Goal: Task Accomplishment & Management: Complete application form

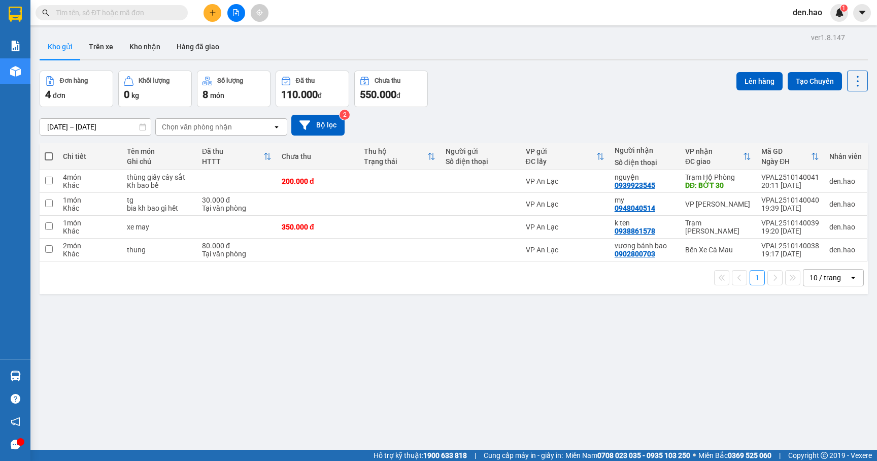
click at [80, 5] on span at bounding box center [112, 12] width 152 height 15
click at [81, 10] on input "text" at bounding box center [116, 12] width 120 height 11
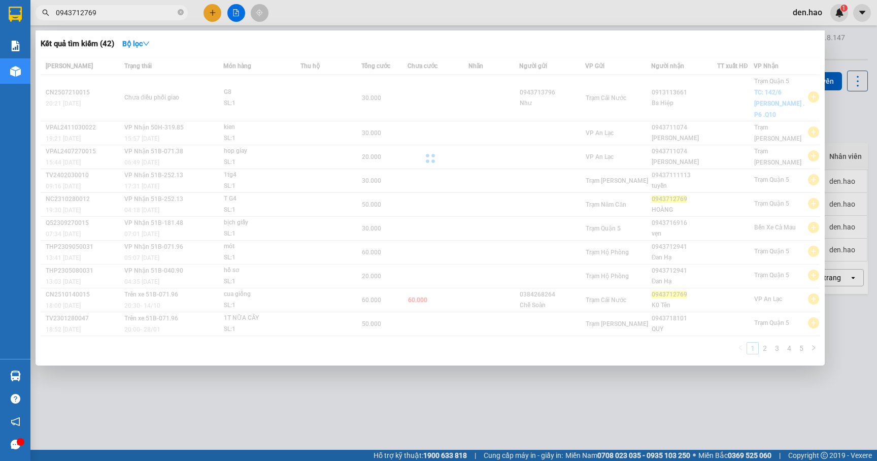
type input "0943712769"
click at [431, 287] on div "[PERSON_NAME] thái Món hàng Thu hộ Tổng cước Chưa cước Nhãn Người gửi VP Gửi Ng…" at bounding box center [430, 208] width 779 height 303
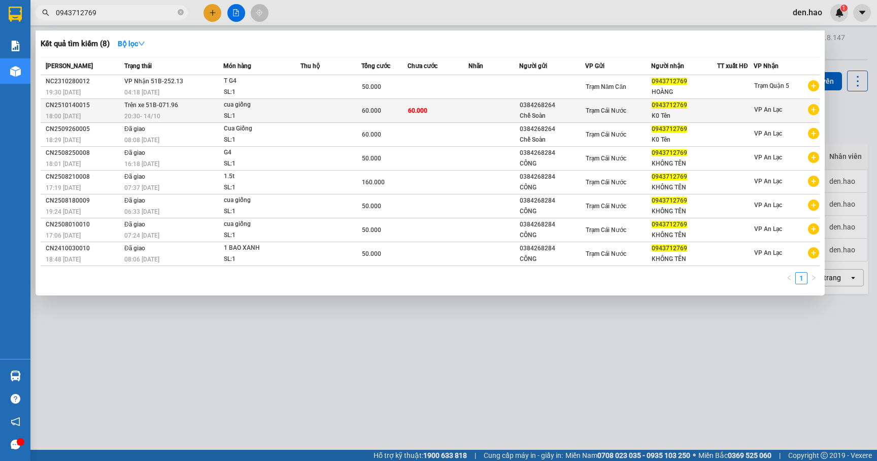
click at [385, 108] on div "60.000" at bounding box center [384, 110] width 45 height 11
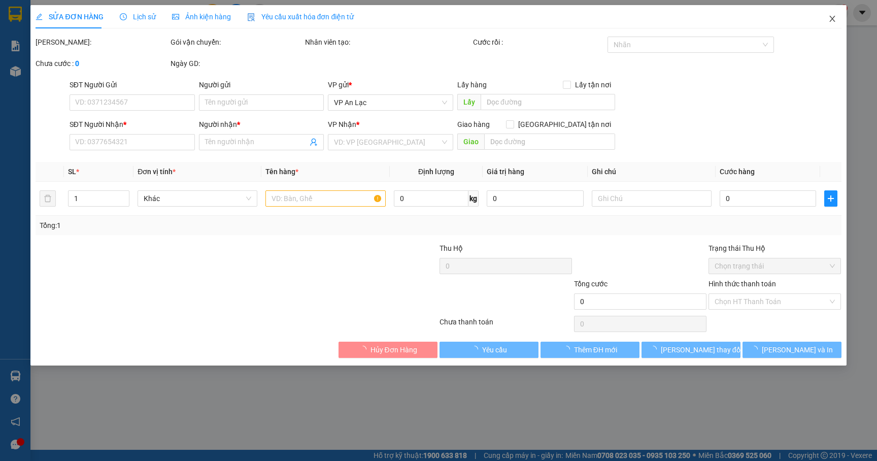
click at [832, 20] on icon "close" at bounding box center [832, 19] width 6 height 6
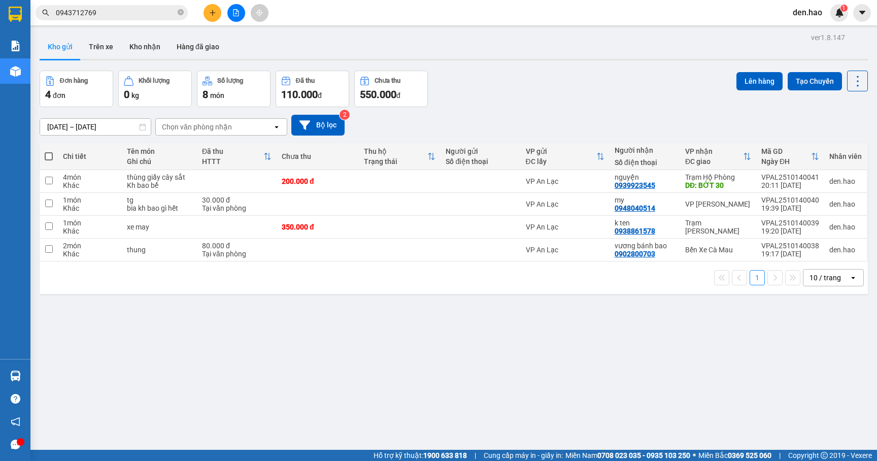
click at [130, 12] on input "0943712769" at bounding box center [116, 12] width 120 height 11
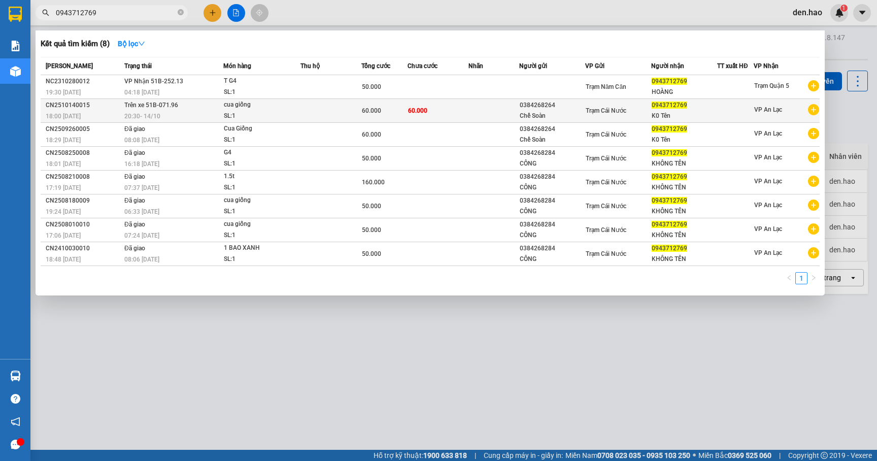
click at [500, 110] on td at bounding box center [493, 111] width 51 height 24
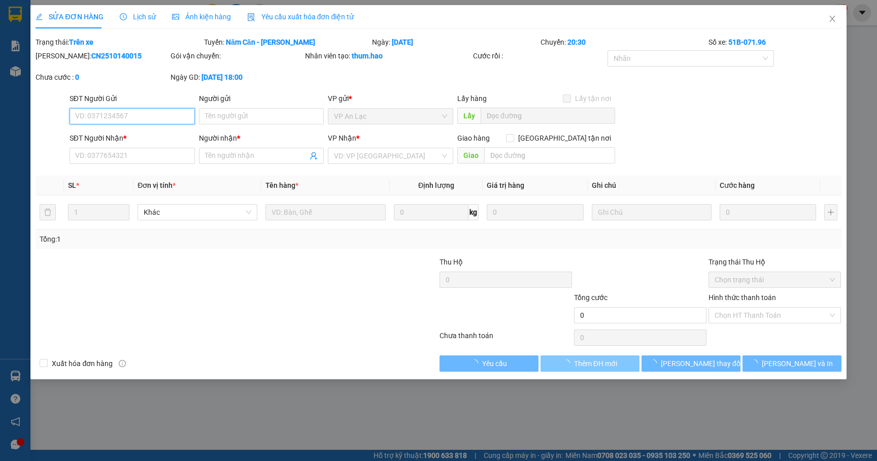
type input "0384268264"
type input "Chế Soàn"
type input "0943712769"
type input "K0 Tên"
type input "60.000"
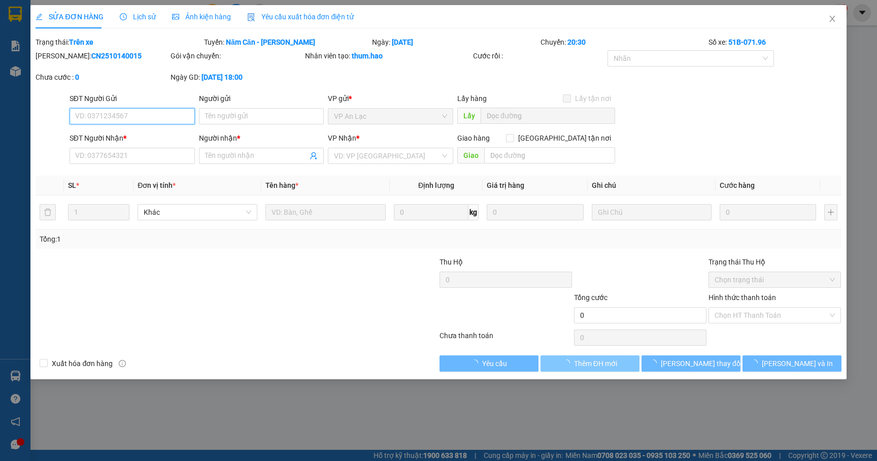
type input "60.000"
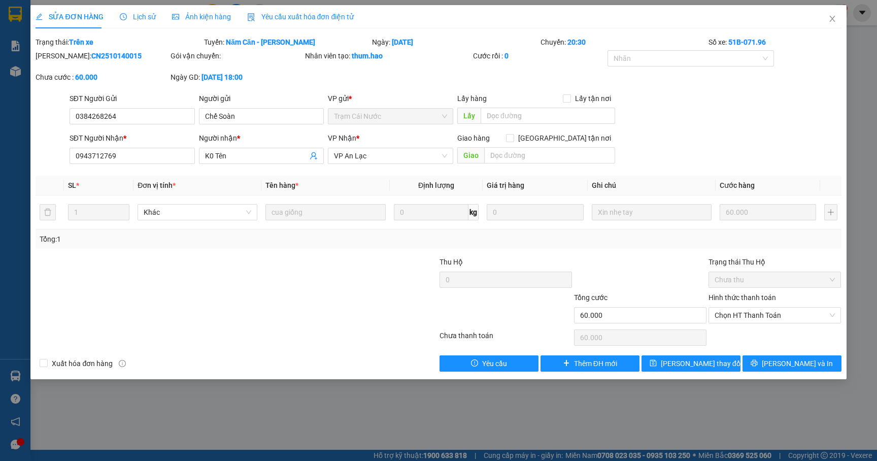
drag, startPoint x: 1, startPoint y: 436, endPoint x: 8, endPoint y: 440, distance: 8.2
click at [7, 440] on div "SỬA ĐƠN HÀNG Lịch sử Ảnh kiện hàng Yêu cầu xuất hóa đơn điện tử Total Paid Fee …" at bounding box center [438, 230] width 877 height 461
click at [833, 19] on icon "close" at bounding box center [832, 19] width 8 height 8
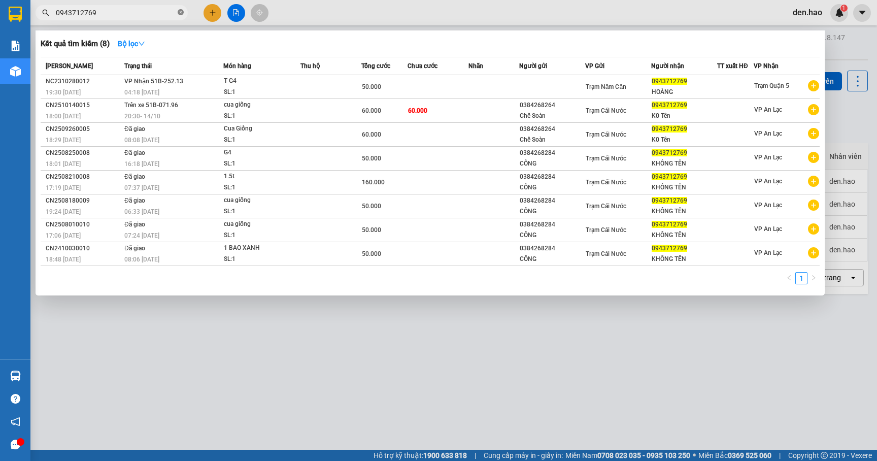
click at [183, 13] on icon "close-circle" at bounding box center [181, 12] width 6 height 6
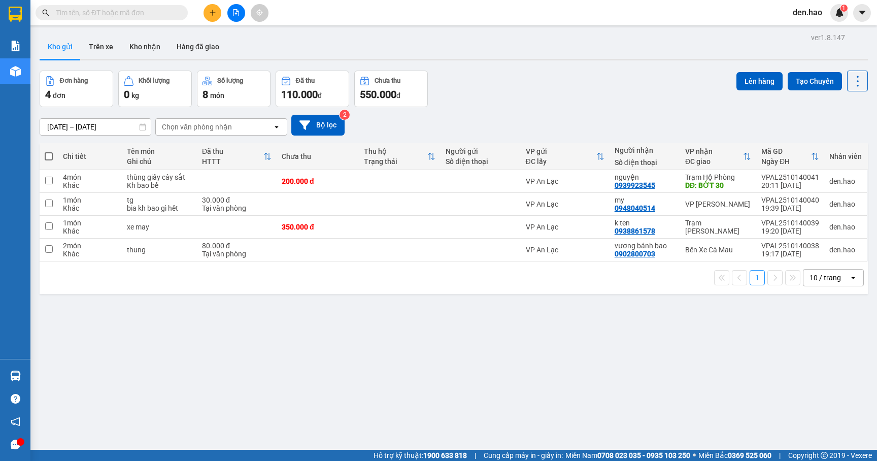
click at [167, 14] on input "text" at bounding box center [116, 12] width 120 height 11
click at [206, 11] on button at bounding box center [212, 13] width 18 height 18
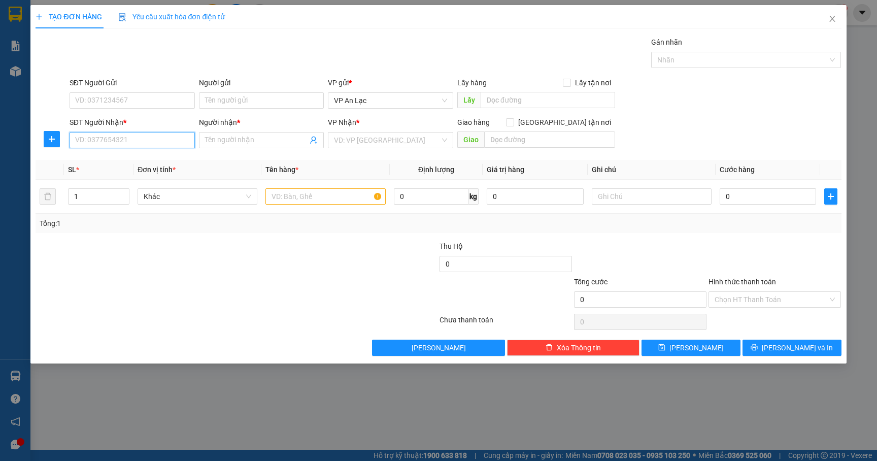
click at [134, 143] on input "SĐT Người Nhận *" at bounding box center [132, 140] width 125 height 16
click at [120, 160] on div "0945442326 - tân" at bounding box center [132, 161] width 113 height 11
type input "0945442326"
type input "tân"
type input "40.000"
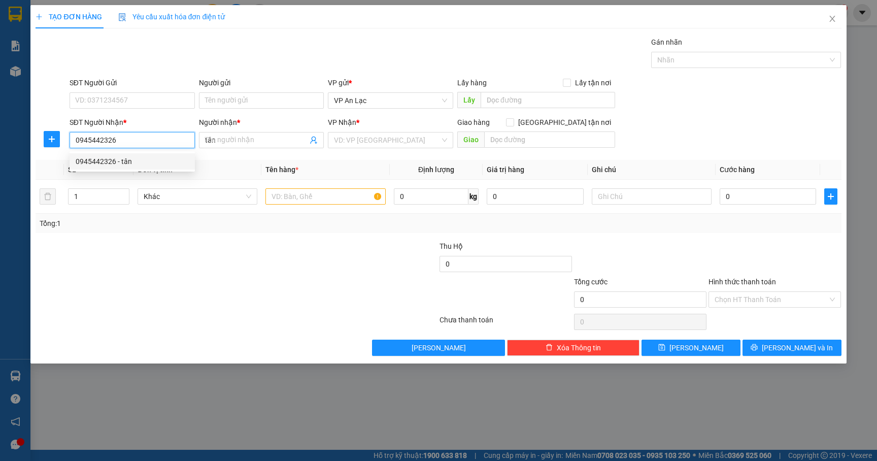
type input "40.000"
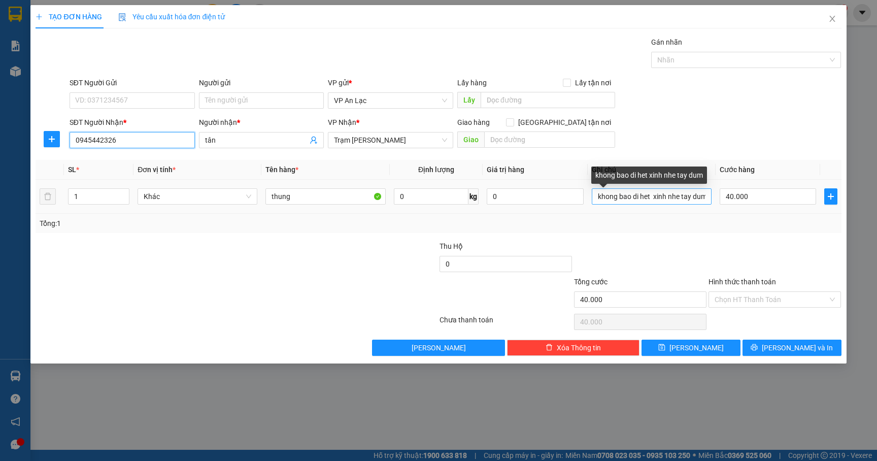
type input "0945442326"
click at [707, 195] on input "khong bao di het xinh nhe tay dum" at bounding box center [652, 196] width 120 height 16
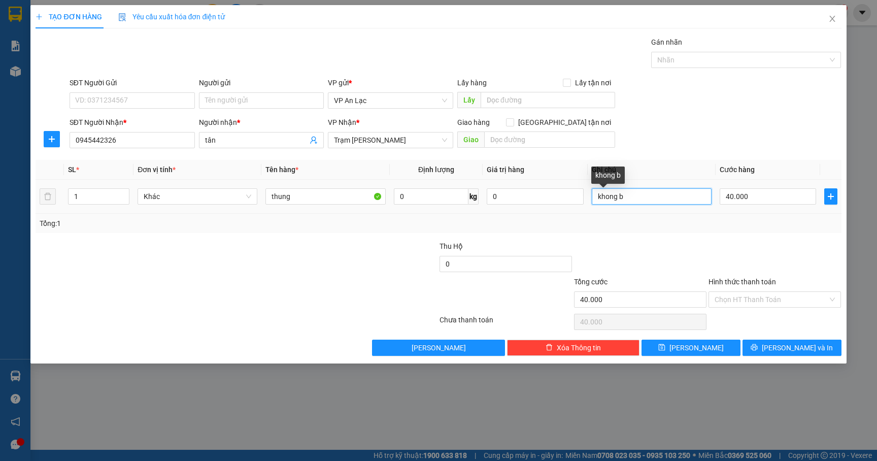
click at [672, 202] on input "khong b" at bounding box center [652, 196] width 120 height 16
type input "k"
click at [810, 327] on div "Chọn HT Thanh Toán" at bounding box center [774, 322] width 134 height 20
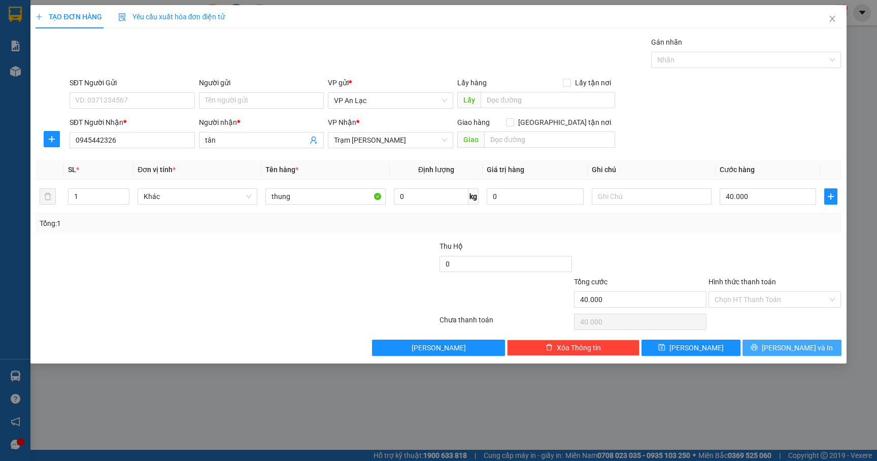
click at [810, 347] on span "[PERSON_NAME] và In" at bounding box center [797, 347] width 71 height 11
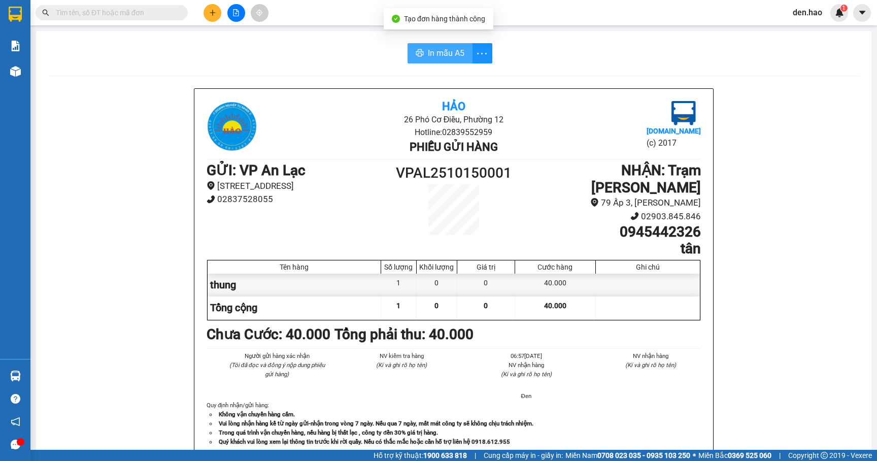
click at [441, 55] on span "In mẫu A5" at bounding box center [446, 53] width 37 height 13
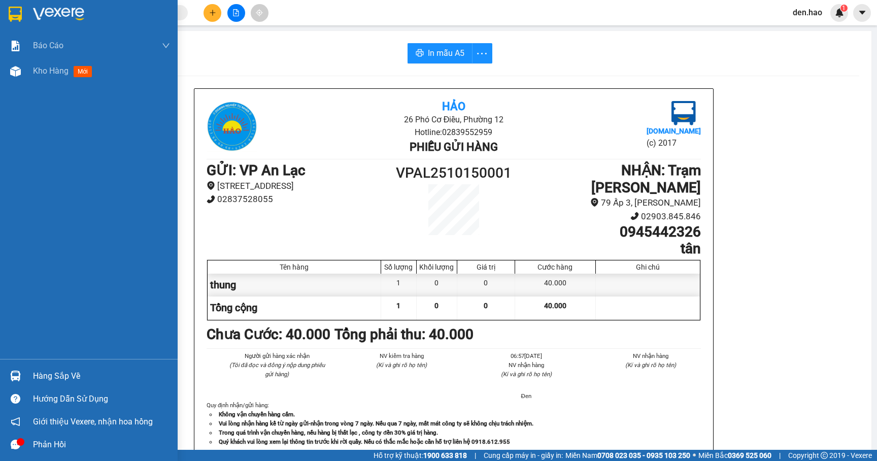
click at [12, 12] on img at bounding box center [15, 14] width 13 height 15
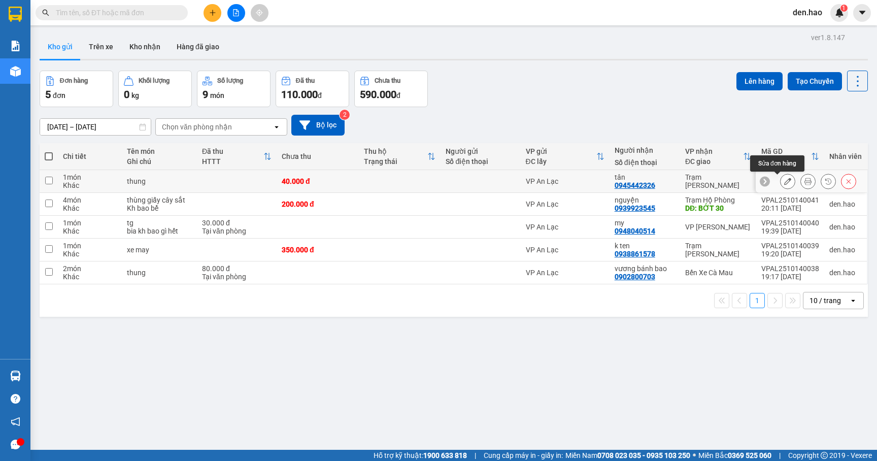
click at [784, 185] on icon at bounding box center [787, 181] width 7 height 7
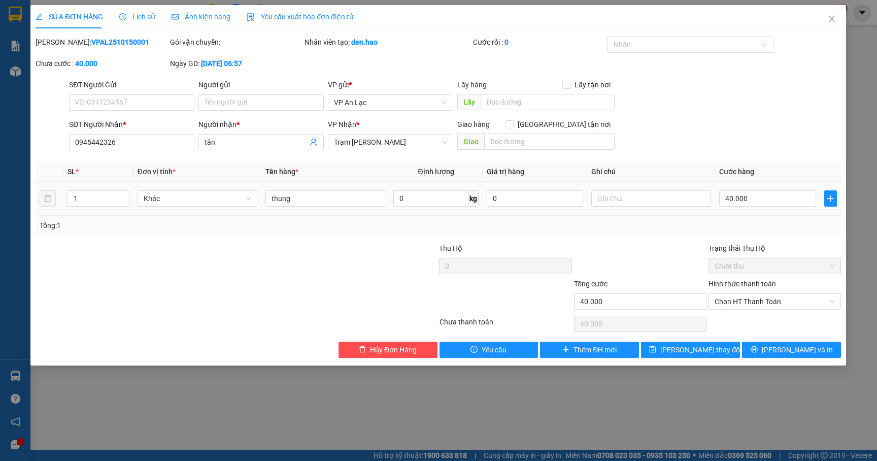
type input "0945442326"
type input "tân"
type input "40.000"
click at [775, 303] on span "Chọn HT Thanh Toán" at bounding box center [774, 301] width 120 height 15
click at [770, 329] on div "Tại văn phòng" at bounding box center [774, 323] width 132 height 16
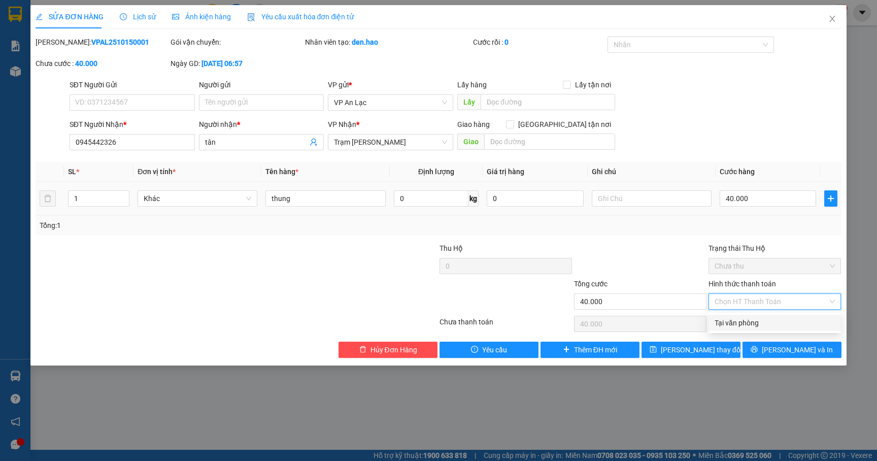
type input "0"
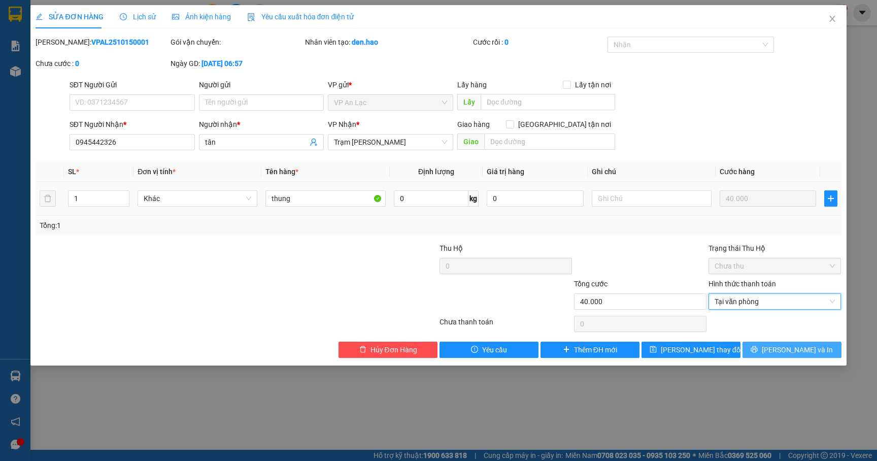
click at [757, 348] on icon "printer" at bounding box center [753, 349] width 7 height 7
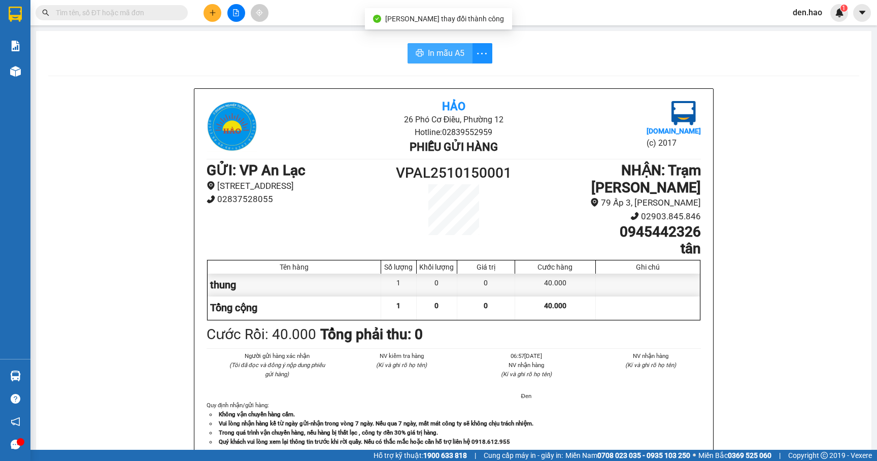
click at [437, 51] on span "In mẫu A5" at bounding box center [446, 53] width 37 height 13
click at [173, 14] on input "text" at bounding box center [116, 12] width 120 height 11
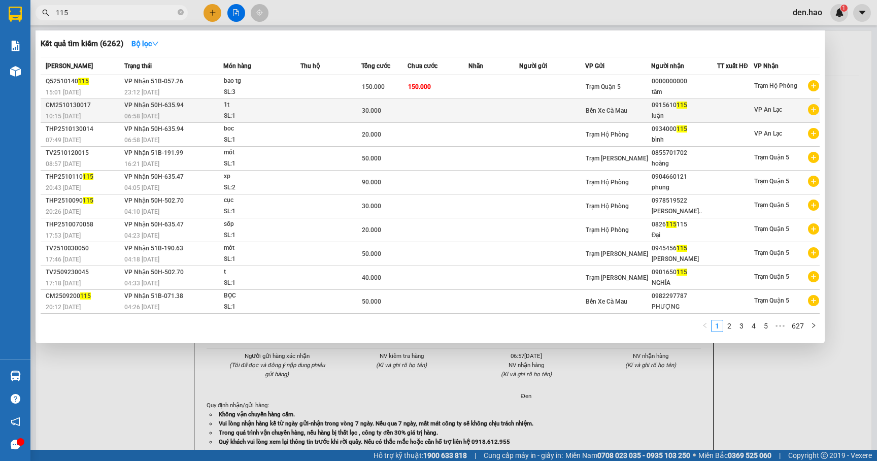
type input "115"
click at [568, 110] on td at bounding box center [552, 111] width 66 height 24
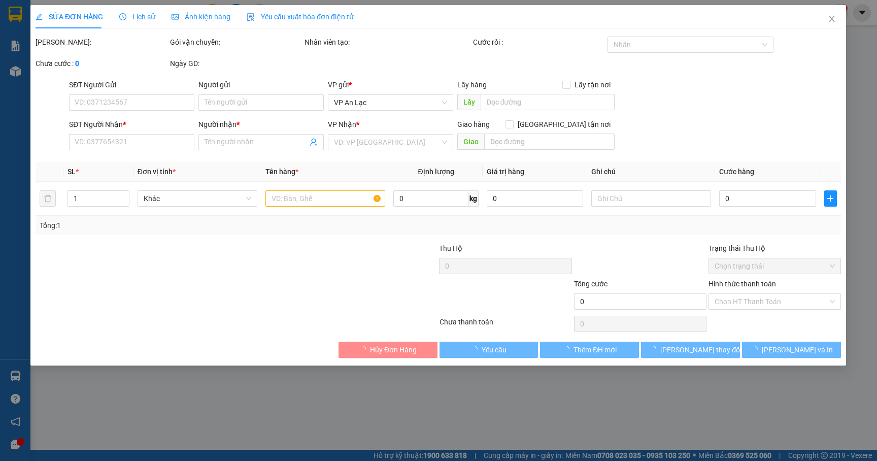
type input "0915610115"
type input "luận"
type input "30.000"
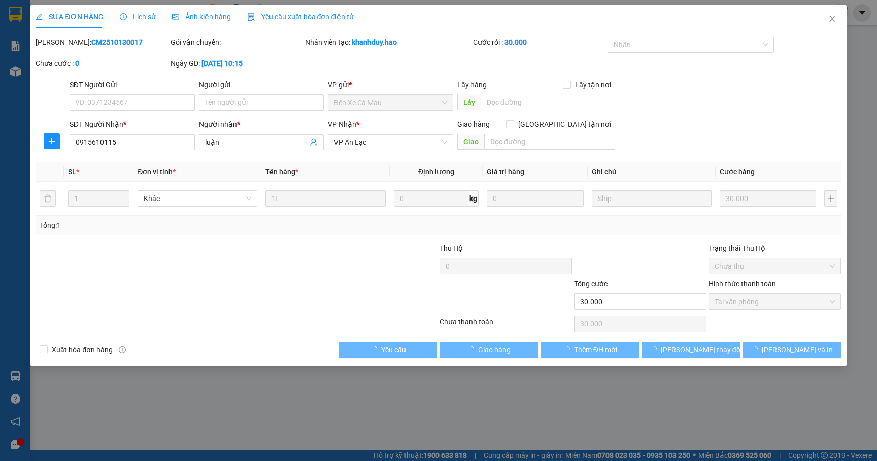
click at [205, 22] on div "Ảnh kiện hàng" at bounding box center [201, 16] width 59 height 23
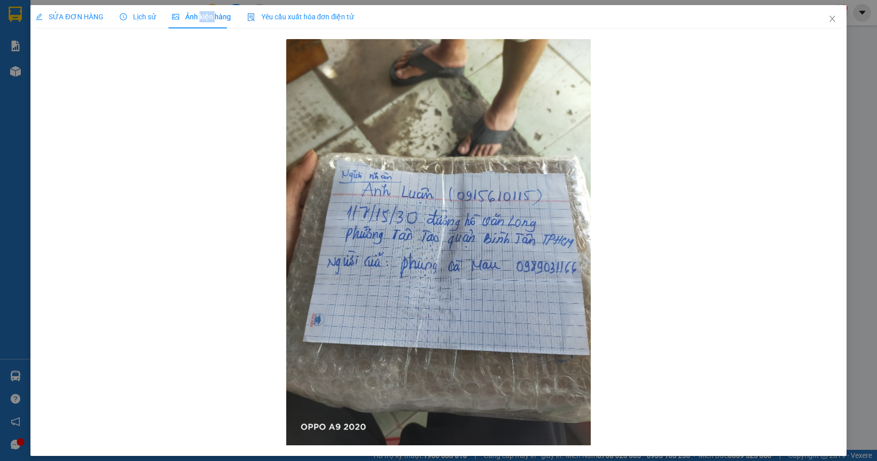
drag, startPoint x: 205, startPoint y: 22, endPoint x: 154, endPoint y: 13, distance: 51.6
click at [200, 20] on div "Ảnh kiện hàng" at bounding box center [201, 16] width 59 height 23
click at [828, 22] on icon "close" at bounding box center [832, 19] width 8 height 8
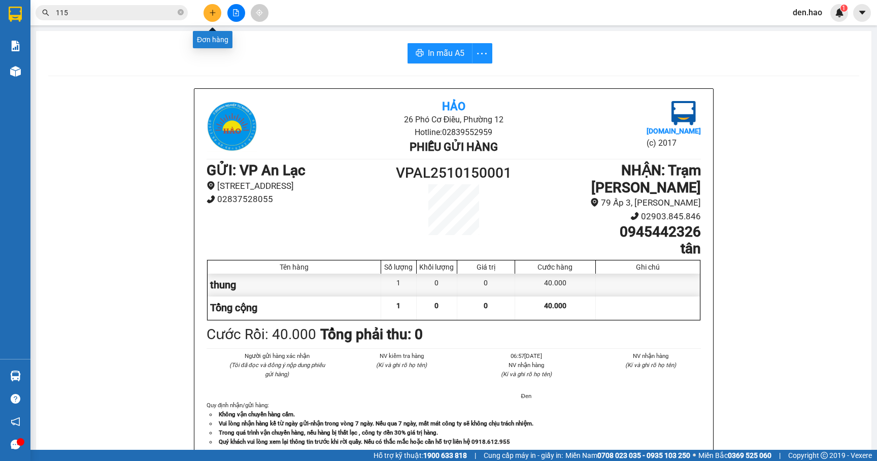
click at [212, 13] on icon "plus" at bounding box center [212, 12] width 7 height 7
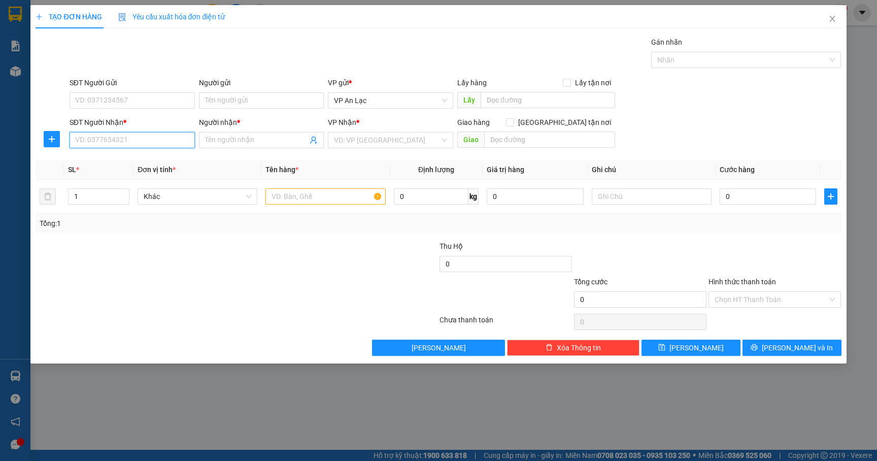
click at [142, 140] on input "SĐT Người Nhận *" at bounding box center [132, 140] width 125 height 16
type input "0918913343"
click at [151, 161] on div "0918913343 - cam toan" at bounding box center [132, 161] width 113 height 11
type input "cam toan"
type input "40.000"
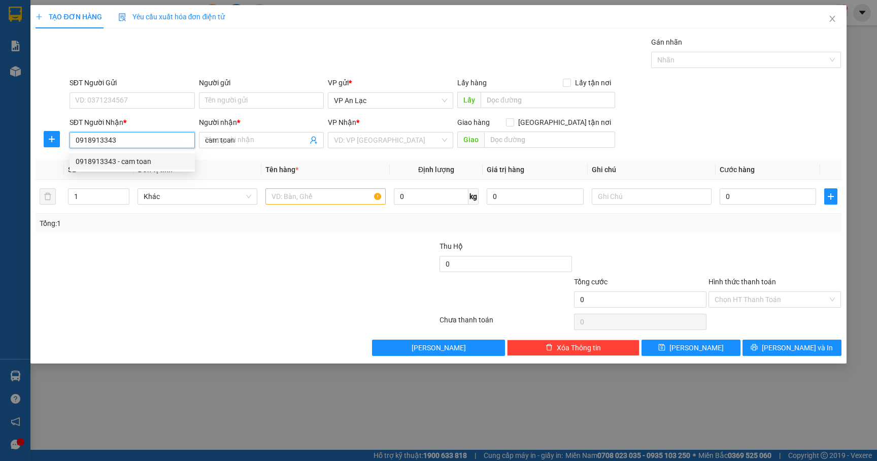
type input "40.000"
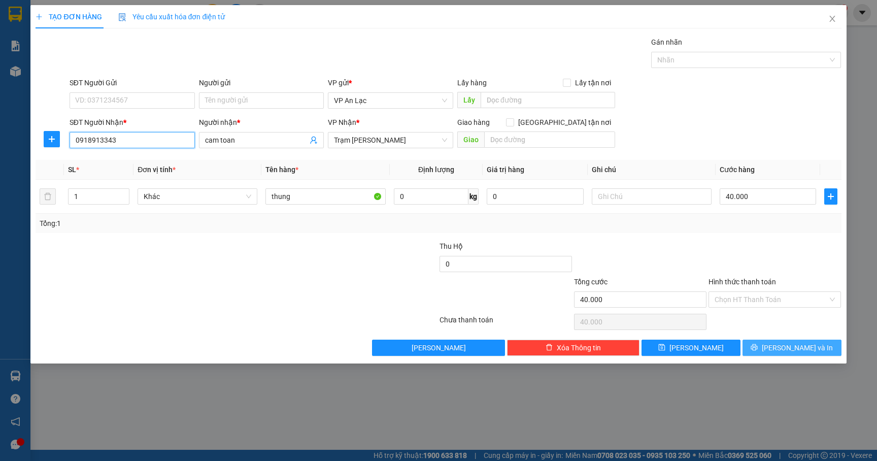
type input "0918913343"
click at [820, 350] on button "[PERSON_NAME] và In" at bounding box center [791, 347] width 99 height 16
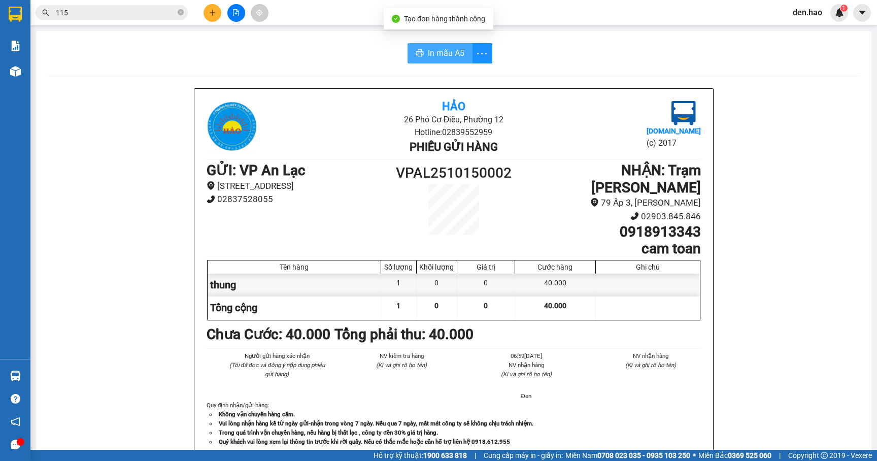
click at [442, 59] on span "In mẫu A5" at bounding box center [446, 53] width 37 height 13
